Goal: Transaction & Acquisition: Purchase product/service

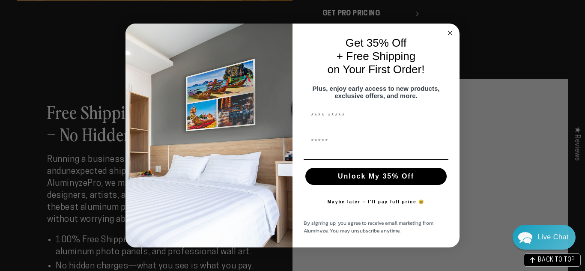
scroll to position [1113, 0]
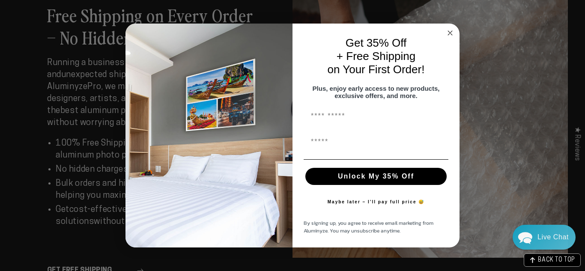
click at [452, 30] on circle "Close dialog" at bounding box center [450, 33] width 10 height 10
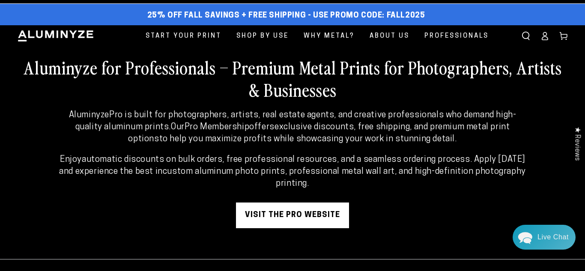
scroll to position [0, 0]
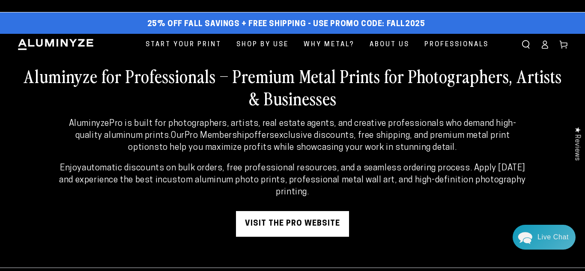
click at [544, 45] on icon at bounding box center [545, 46] width 6 height 3
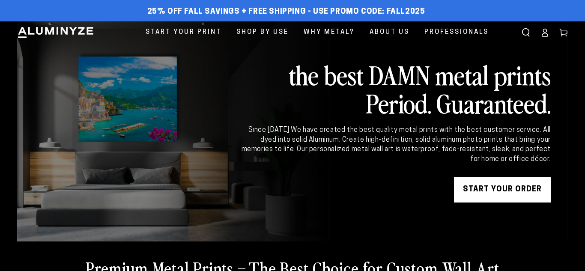
click at [544, 36] on icon at bounding box center [544, 32] width 9 height 9
click at [547, 35] on icon at bounding box center [544, 32] width 9 height 9
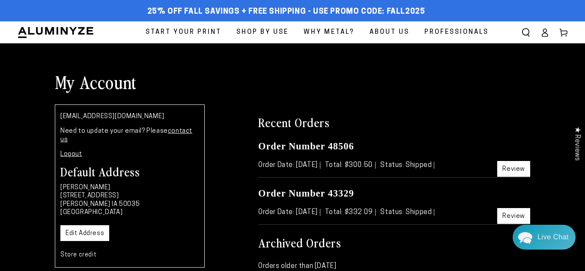
click at [202, 32] on span "Start Your Print" at bounding box center [184, 33] width 76 height 12
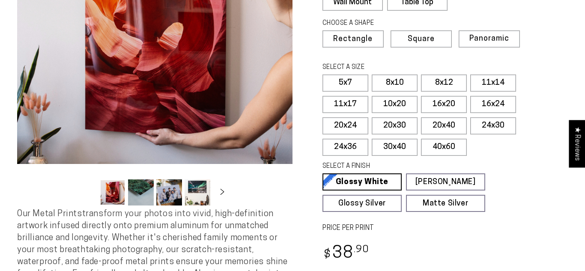
select select "**********"
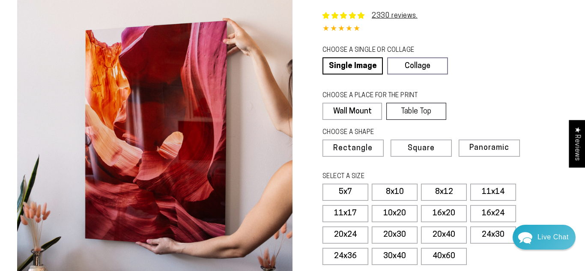
scroll to position [48, 0]
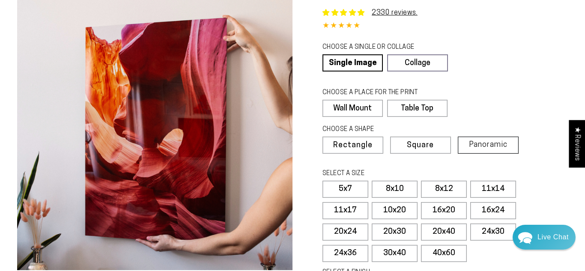
click at [476, 146] on span "Panoramic" at bounding box center [488, 145] width 39 height 8
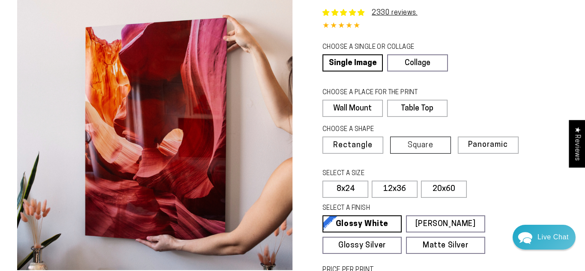
click at [435, 145] on label "Square" at bounding box center [420, 145] width 61 height 17
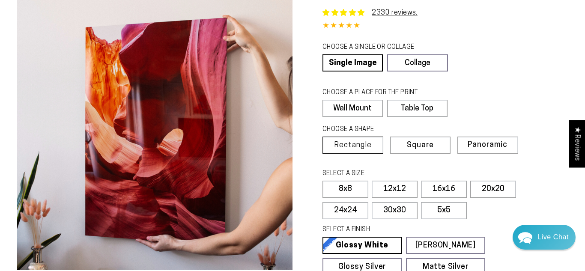
click at [365, 145] on span "Rectangle" at bounding box center [353, 146] width 38 height 8
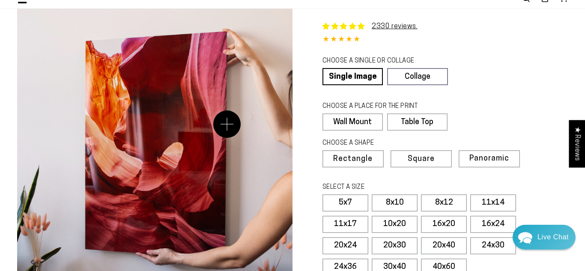
scroll to position [38, 0]
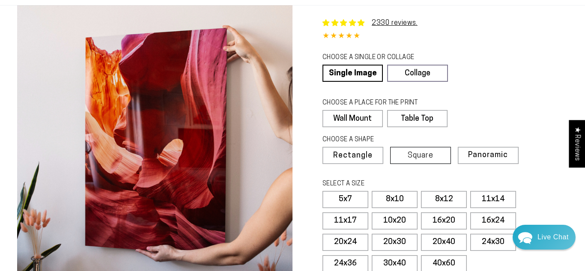
click at [425, 153] on span "Square" at bounding box center [421, 156] width 26 height 8
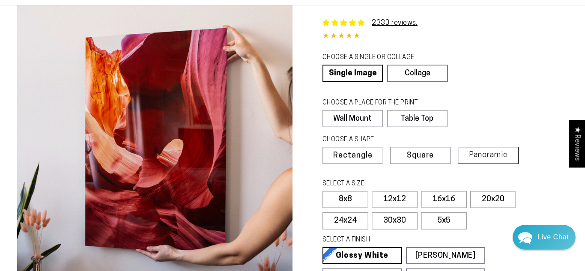
click at [484, 153] on span "Panoramic" at bounding box center [488, 155] width 39 height 8
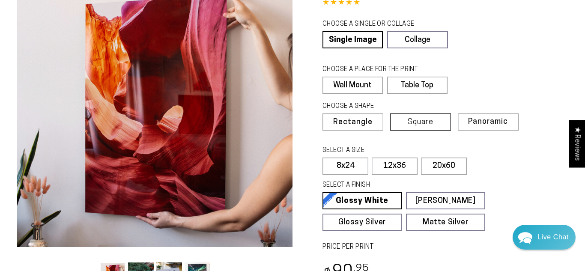
scroll to position [77, 0]
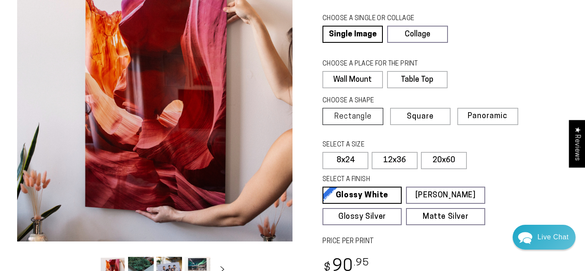
click at [368, 116] on span "Rectangle" at bounding box center [353, 117] width 38 height 8
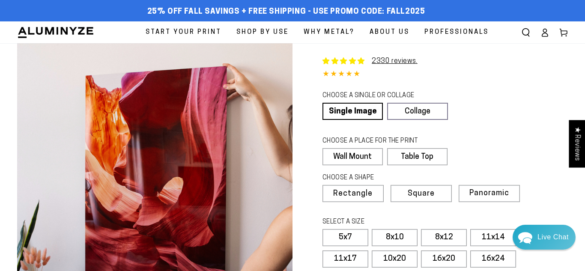
click at [544, 34] on icon at bounding box center [544, 32] width 9 height 9
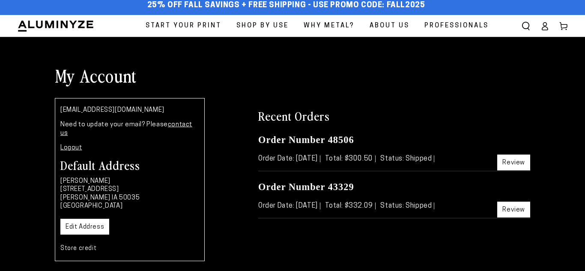
scroll to position [13, 0]
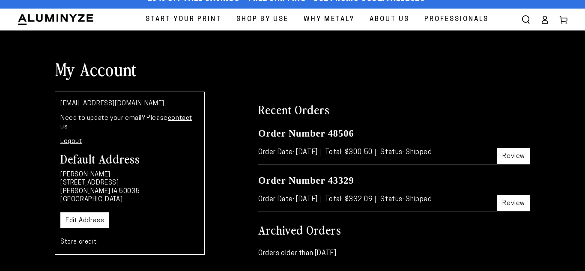
click at [504, 157] on link "Review" at bounding box center [513, 156] width 33 height 16
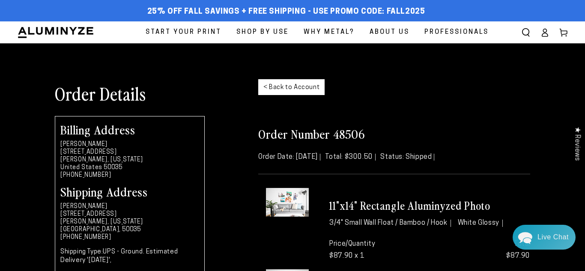
click at [192, 33] on span "Start Your Print" at bounding box center [184, 33] width 76 height 12
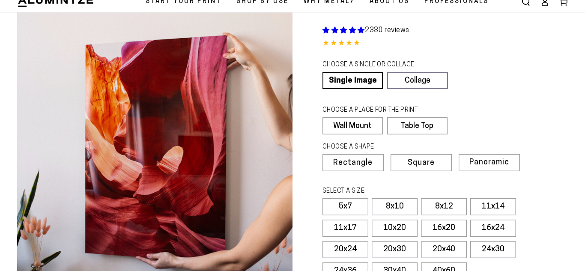
scroll to position [84, 0]
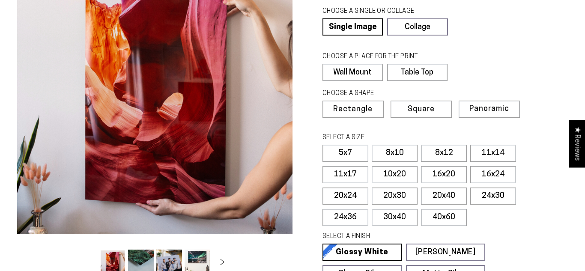
select select "**********"
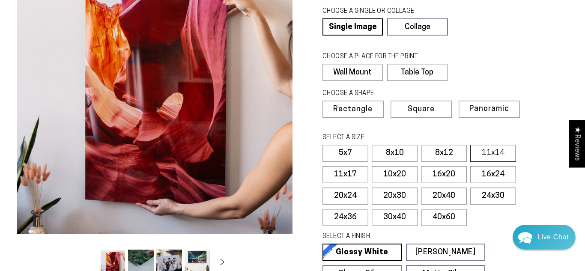
scroll to position [0, 0]
click at [489, 151] on label "11x14" at bounding box center [493, 153] width 46 height 17
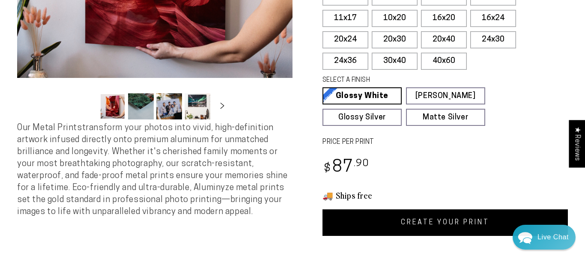
scroll to position [246, 0]
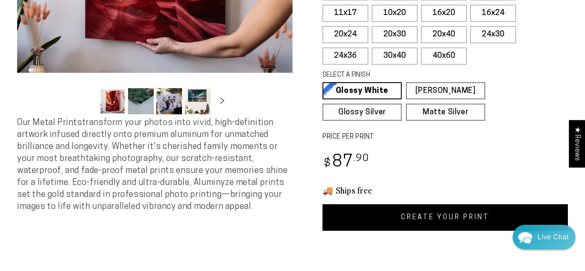
click at [399, 219] on link "CREATE YOUR PRINT" at bounding box center [444, 217] width 245 height 27
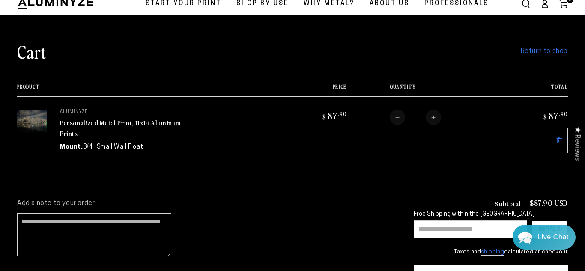
scroll to position [30, 0]
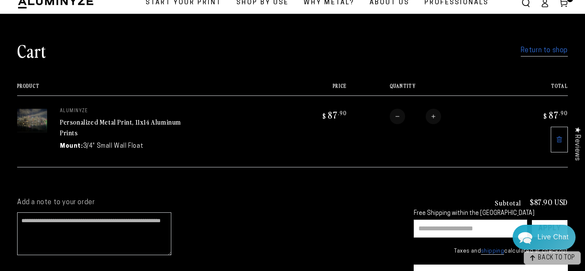
click at [557, 260] on span "BACK TO TOP" at bounding box center [556, 258] width 37 height 6
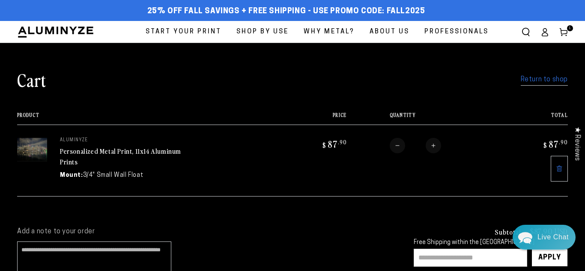
scroll to position [0, 0]
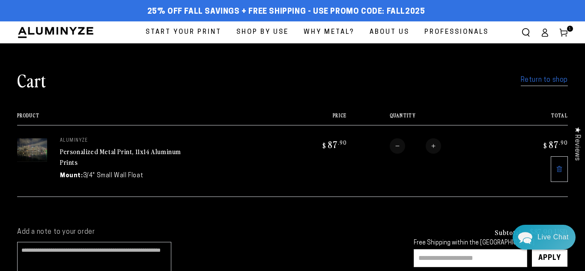
click at [528, 82] on link "Return to shop" at bounding box center [544, 80] width 47 height 12
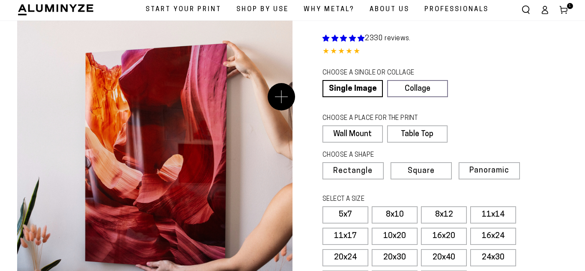
scroll to position [72, 0]
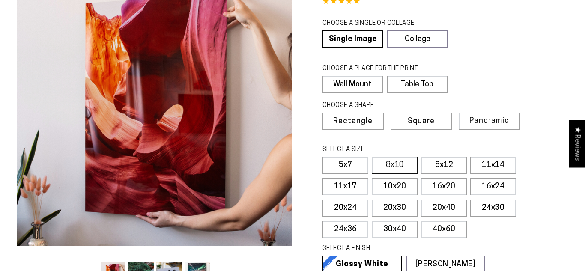
select select "**********"
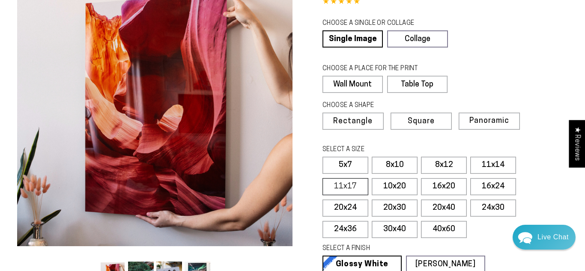
scroll to position [0, 0]
click at [486, 166] on label "11x14" at bounding box center [493, 165] width 46 height 17
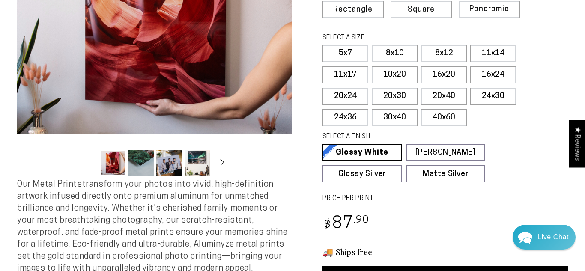
scroll to position [193, 0]
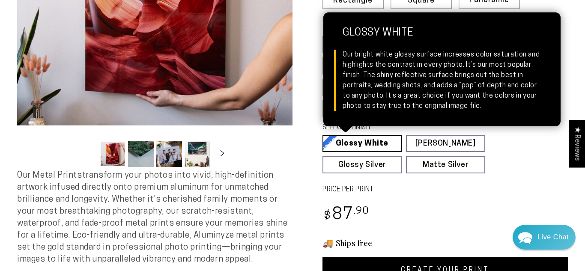
click at [347, 146] on link "Glossy White Glossy White Our bright white glossy surface increases color satur…" at bounding box center [361, 143] width 79 height 17
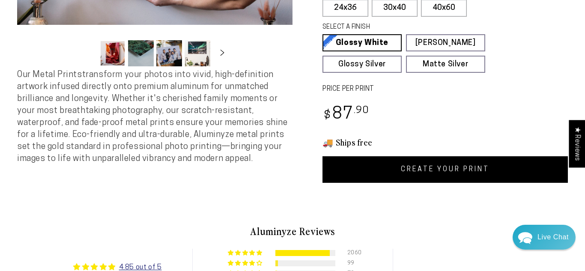
scroll to position [318, 0]
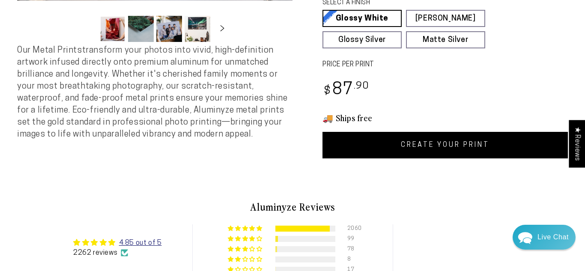
click at [394, 141] on link "CREATE YOUR PRINT" at bounding box center [444, 145] width 245 height 27
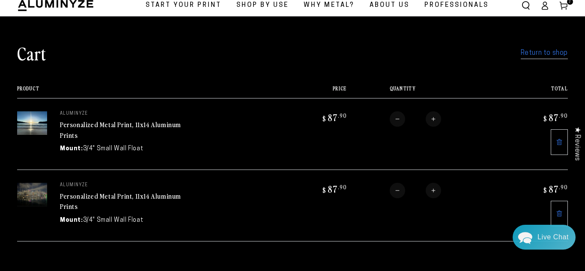
click at [529, 56] on link "Return to shop" at bounding box center [544, 53] width 47 height 12
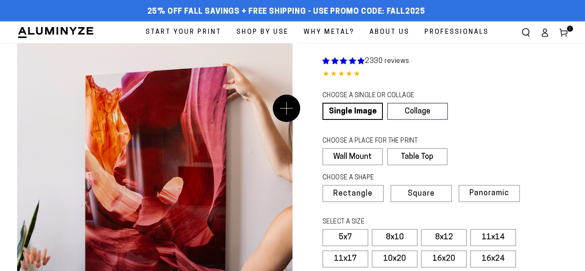
scroll to position [54, 0]
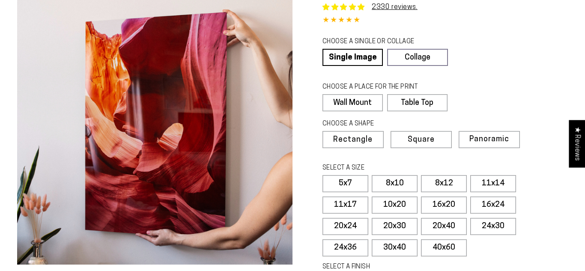
select select "**********"
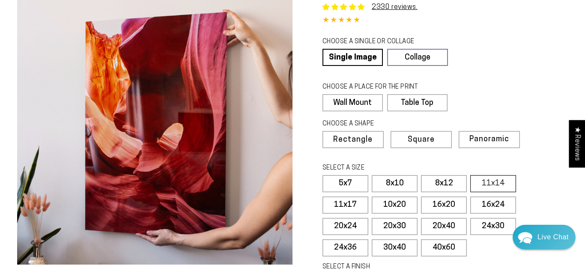
click at [486, 183] on label "11x14" at bounding box center [493, 183] width 46 height 17
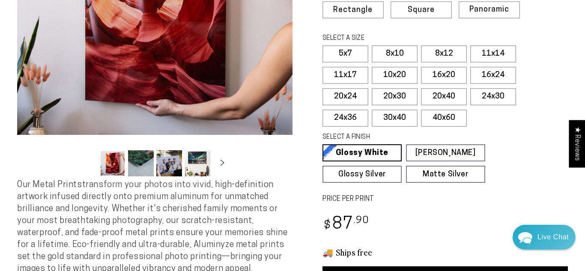
scroll to position [237, 0]
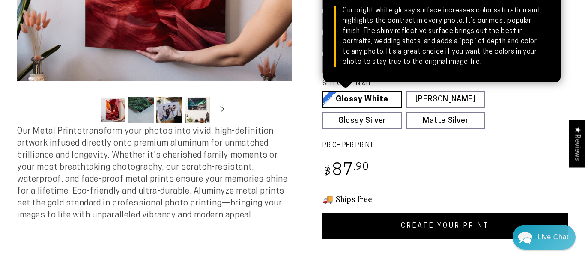
click at [375, 104] on link "Glossy White Glossy White Our bright white glossy surface increases color satur…" at bounding box center [361, 99] width 79 height 17
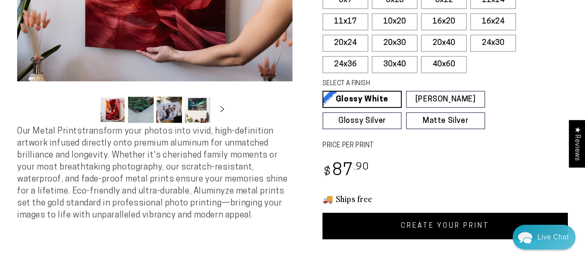
click at [421, 226] on link "CREATE YOUR PRINT" at bounding box center [444, 226] width 245 height 27
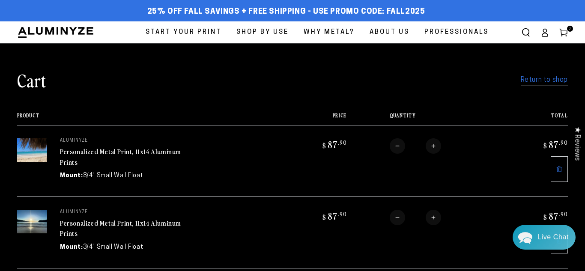
click at [528, 80] on link "Return to shop" at bounding box center [544, 80] width 47 height 12
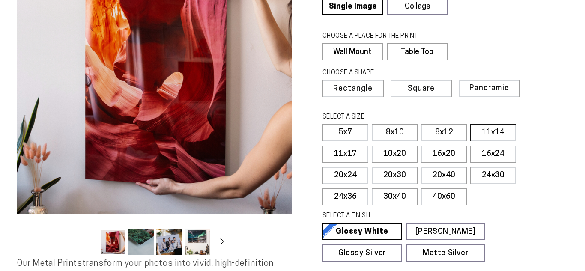
scroll to position [105, 0]
click at [494, 134] on label "11x14" at bounding box center [493, 132] width 46 height 17
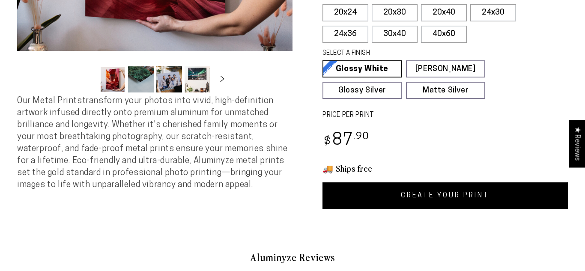
select select "**********"
click at [432, 196] on link "CREATE YOUR PRINT" at bounding box center [444, 195] width 245 height 27
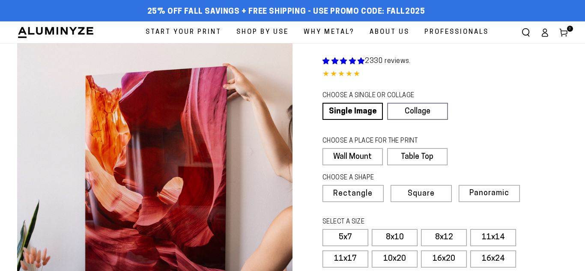
click at [561, 32] on icon at bounding box center [563, 32] width 9 height 9
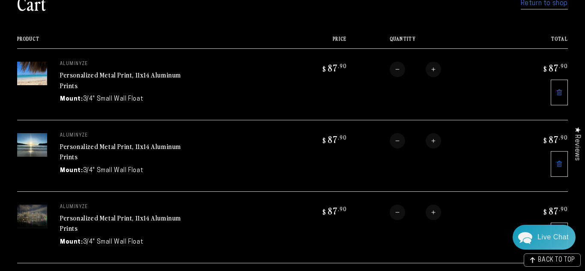
click at [28, 215] on img at bounding box center [32, 217] width 30 height 24
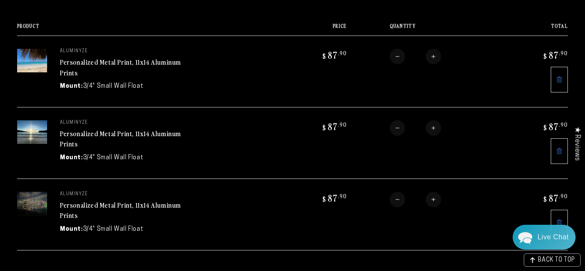
scroll to position [177, 0]
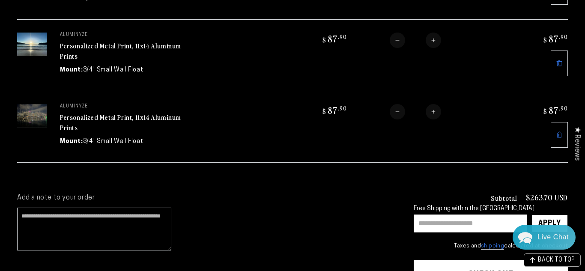
click at [118, 127] on div "Personalized Metal Print, 11x14 Aluminum Prints" at bounding box center [124, 123] width 128 height 21
click at [116, 120] on link "Personalized Metal Print, 11x14 Aluminum Prints" at bounding box center [120, 122] width 121 height 21
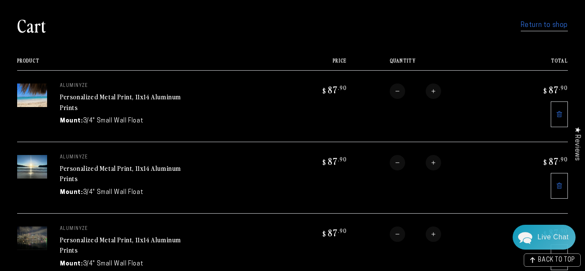
click at [35, 164] on img at bounding box center [32, 167] width 30 height 24
click at [67, 170] on link "Personalized Metal Print, 11x14 Aluminum Prints" at bounding box center [120, 173] width 121 height 21
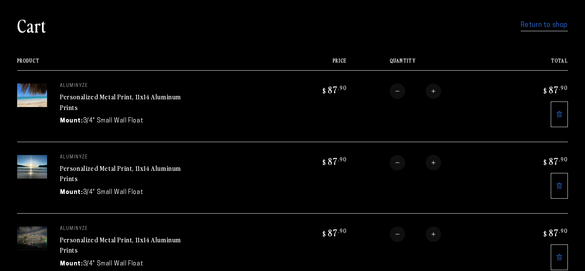
click at [39, 93] on img at bounding box center [32, 96] width 30 height 24
click at [88, 101] on link "Personalized Metal Print, 11x14 Aluminum Prints" at bounding box center [120, 102] width 121 height 21
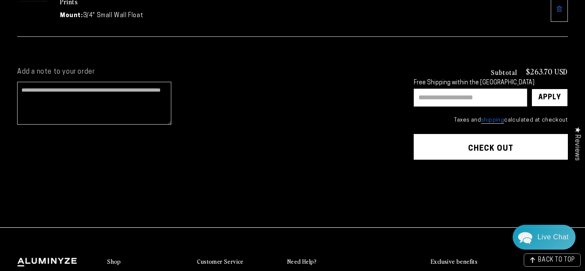
scroll to position [304, 0]
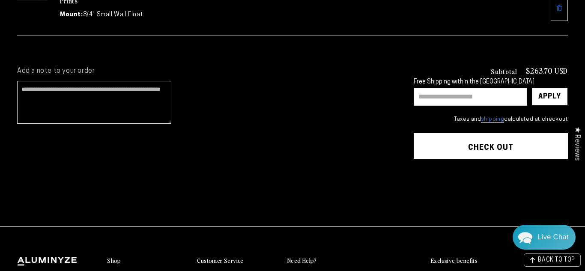
click at [442, 96] on input "text" at bounding box center [470, 97] width 113 height 18
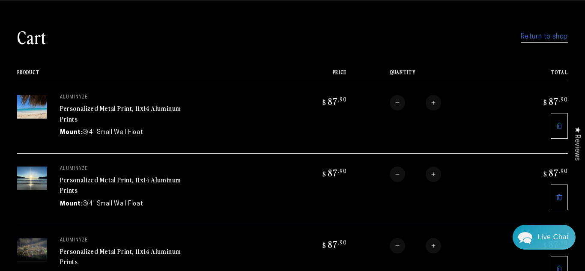
scroll to position [0, 0]
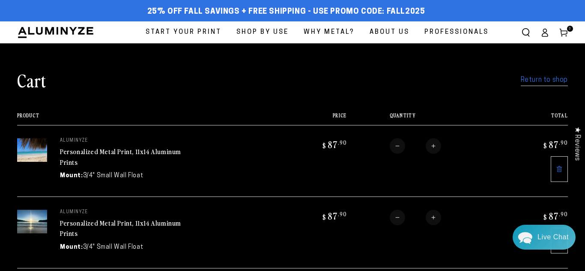
type input "********"
